Goal: Check status: Check status

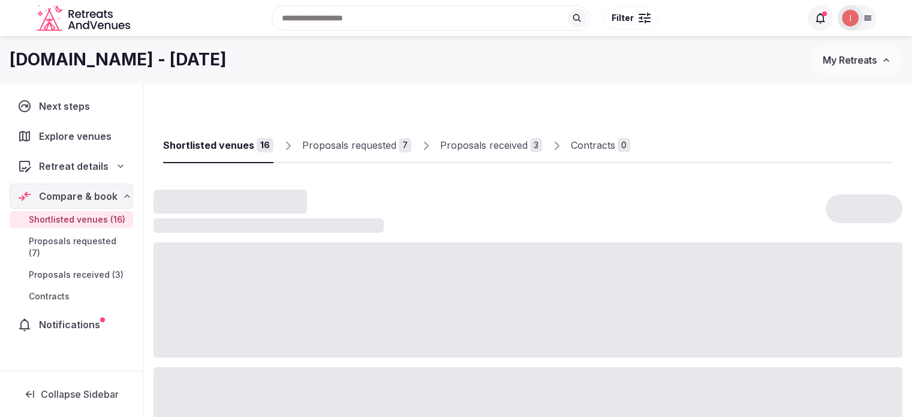
click at [478, 154] on link "Proposals received 3" at bounding box center [491, 145] width 102 height 35
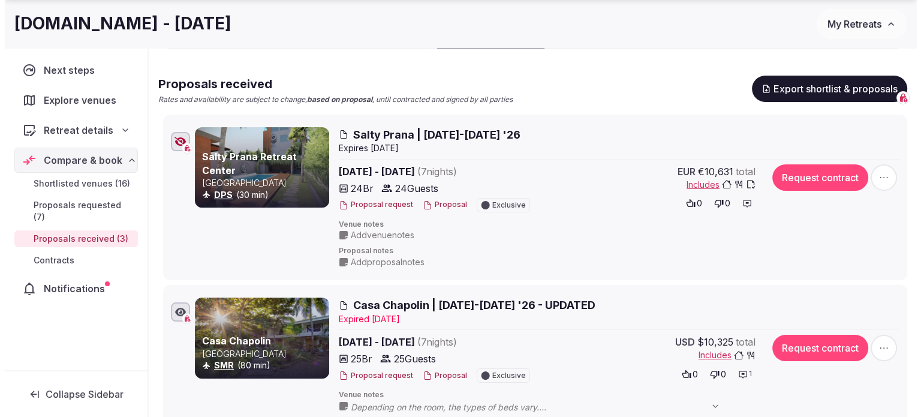
scroll to position [120, 0]
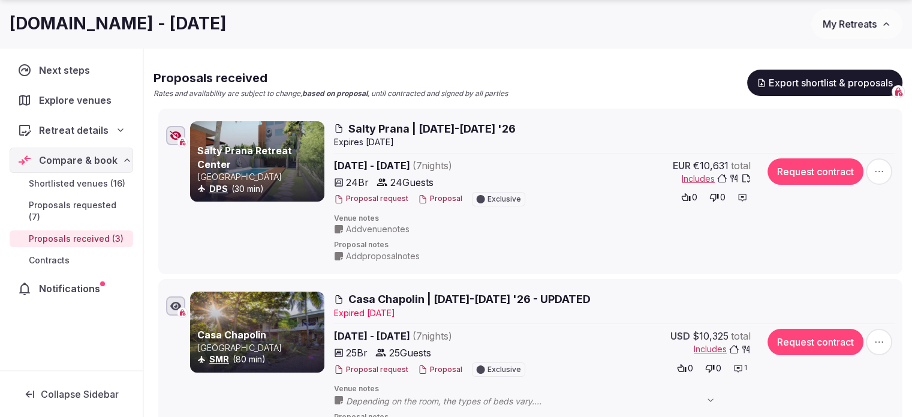
click at [423, 199] on icon at bounding box center [423, 199] width 10 height 10
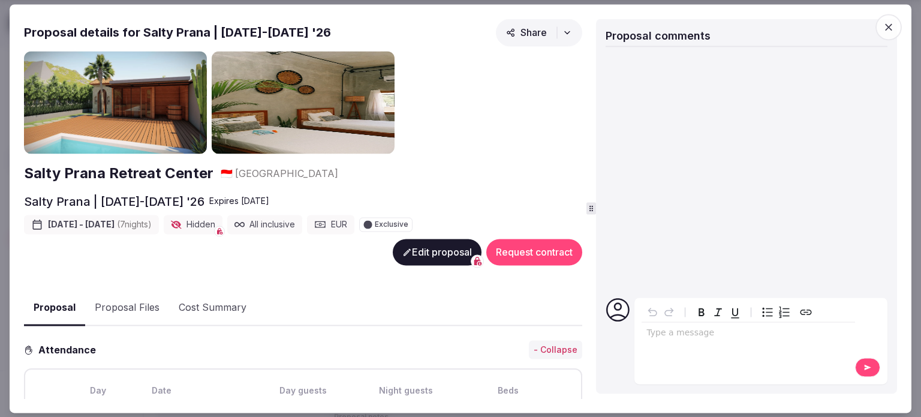
scroll to position [0, 0]
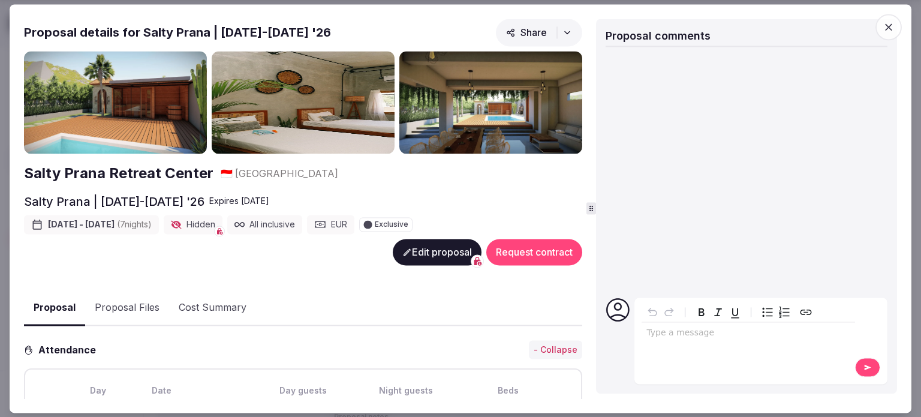
click at [161, 303] on button "Proposal Files" at bounding box center [127, 308] width 84 height 35
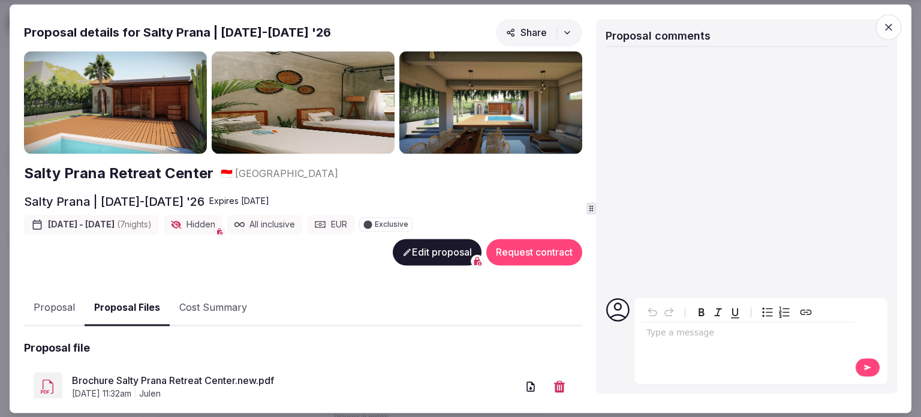
click at [878, 23] on span "button" at bounding box center [888, 27] width 26 height 26
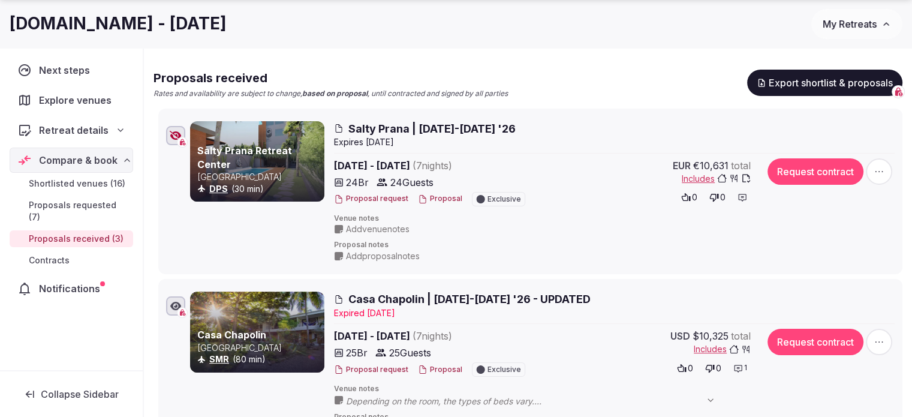
click at [173, 139] on icon "button" at bounding box center [176, 136] width 12 height 10
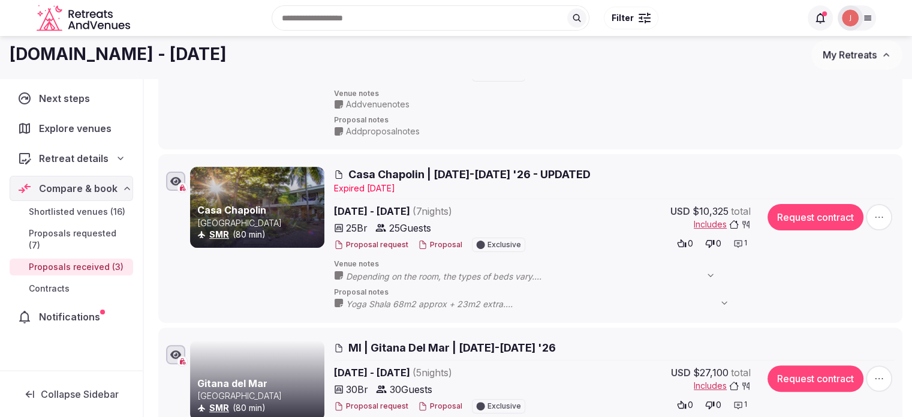
scroll to position [60, 0]
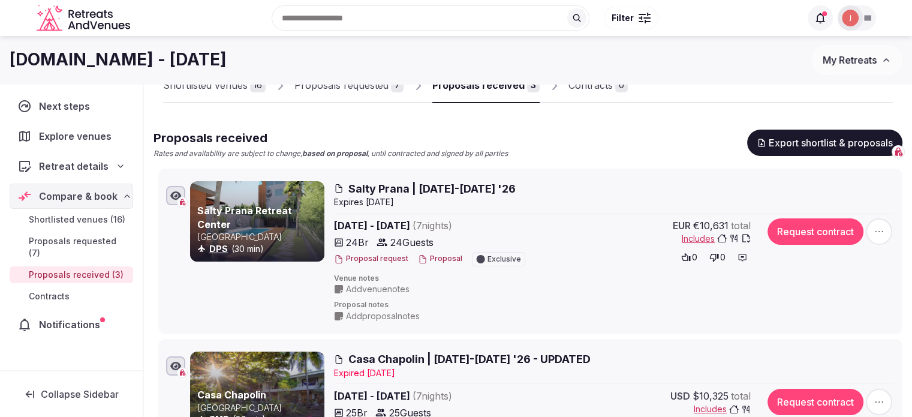
click at [353, 92] on div "Proposals requested" at bounding box center [341, 85] width 94 height 14
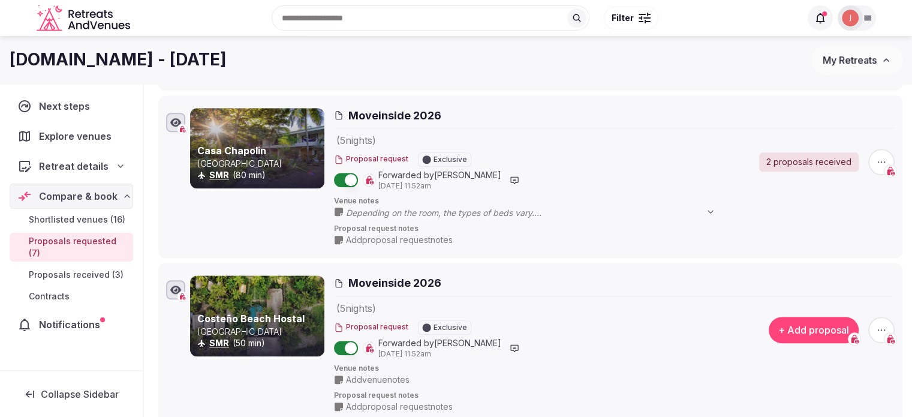
scroll to position [952, 0]
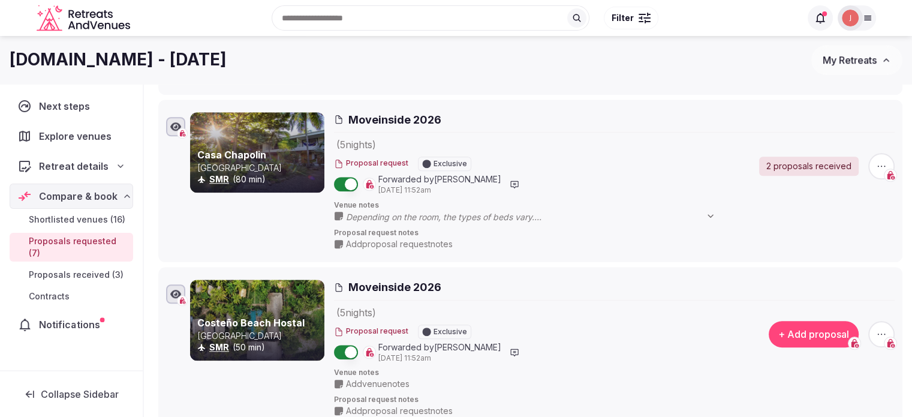
click at [104, 312] on div "Notifications" at bounding box center [71, 324] width 123 height 25
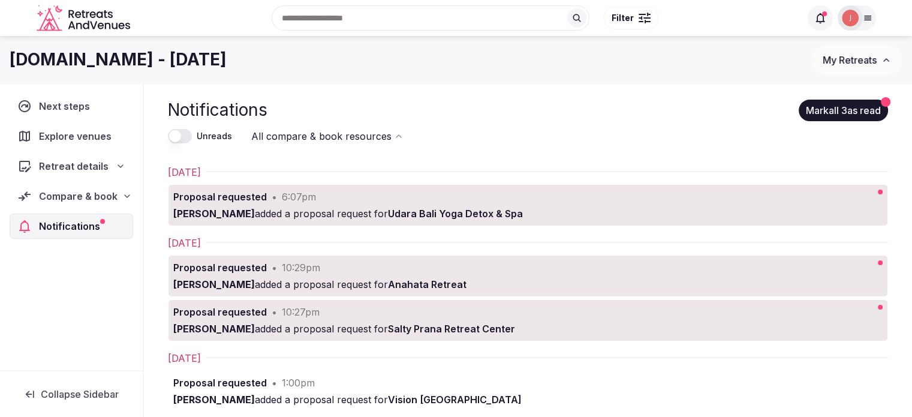
click at [103, 218] on div "Notifications" at bounding box center [71, 225] width 123 height 25
click at [115, 198] on div "Compare & book" at bounding box center [71, 196] width 108 height 14
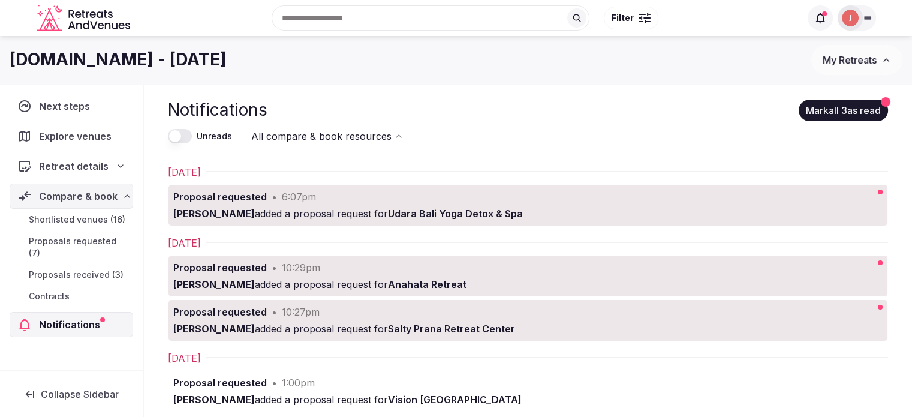
click at [118, 198] on div "Compare & book" at bounding box center [71, 196] width 108 height 14
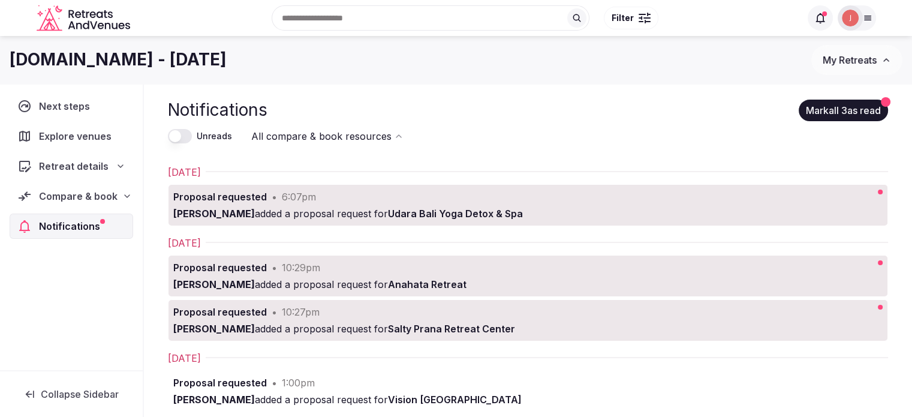
click at [86, 112] on span "Next steps" at bounding box center [67, 106] width 56 height 14
